Goal: Transaction & Acquisition: Obtain resource

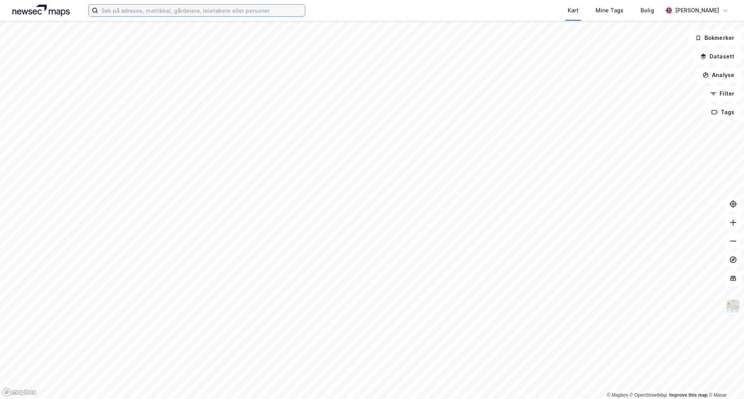
click at [219, 11] on input at bounding box center [201, 11] width 207 height 12
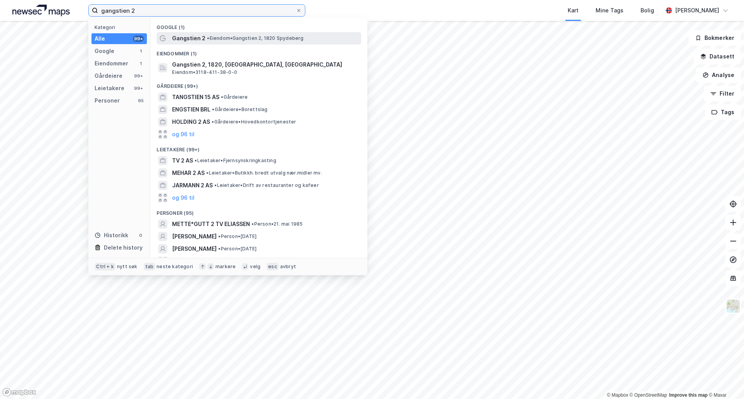
type input "gangstien 2"
click at [215, 34] on div "Gangstien 2 • Eiendom • Gangstien 2, 1820 Spydeberg" at bounding box center [266, 38] width 188 height 9
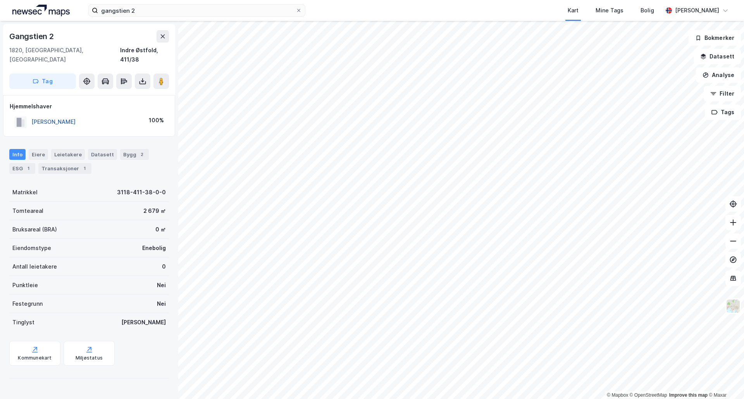
click at [0, 0] on button "SKULBERG ANTON" at bounding box center [0, 0] width 0 height 0
click at [148, 74] on button at bounding box center [142, 81] width 15 height 15
click at [124, 94] on div "Last ned grunnbok" at bounding box center [104, 97] width 45 height 6
